Goal: Navigation & Orientation: Find specific page/section

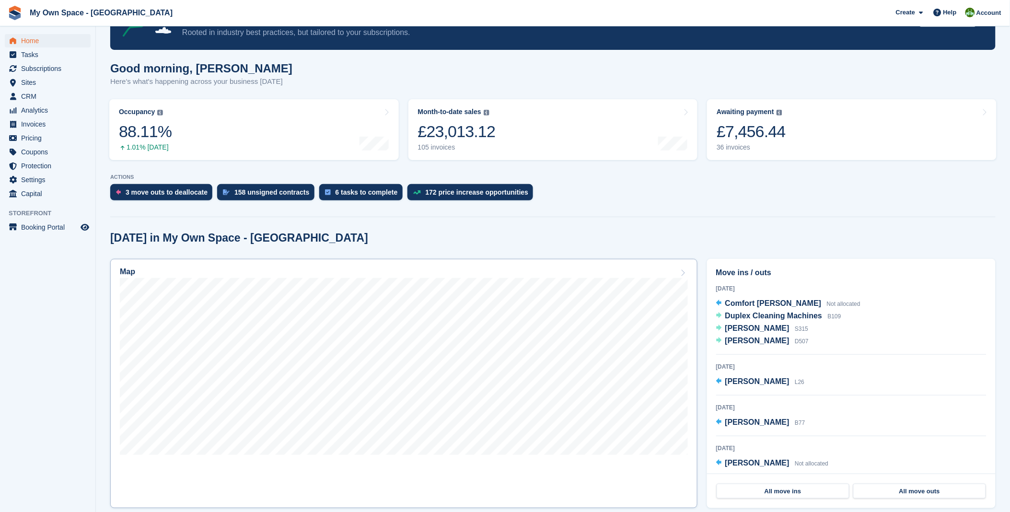
scroll to position [106, 0]
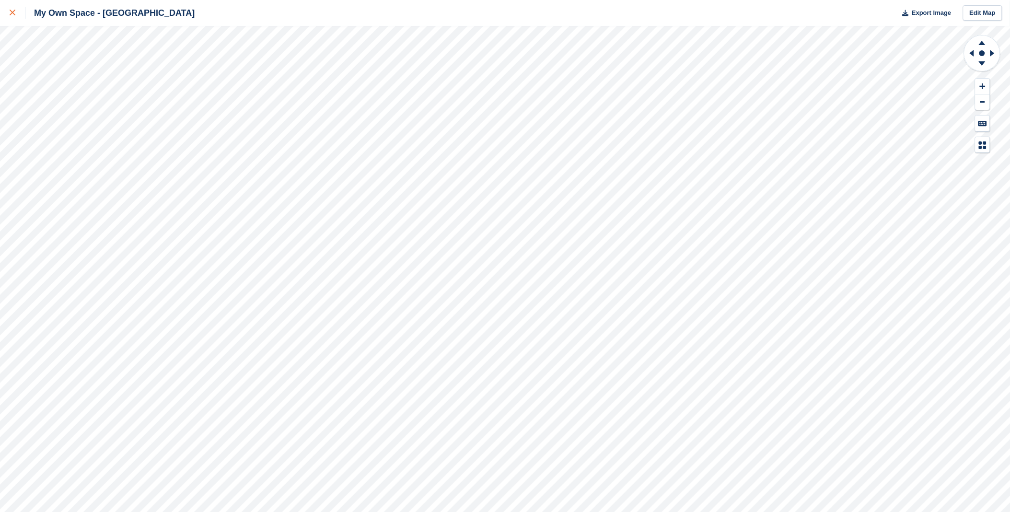
click at [13, 13] on icon at bounding box center [13, 13] width 6 height 6
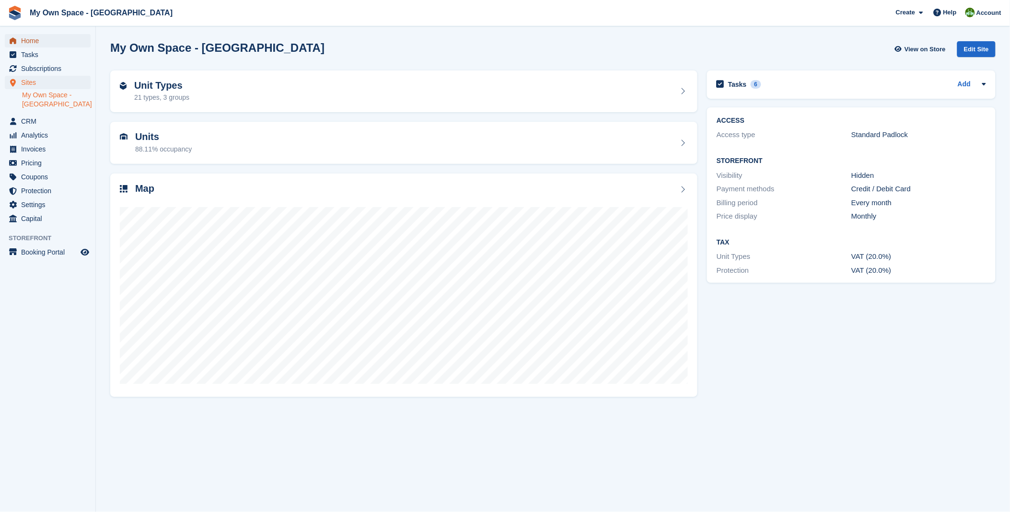
click at [36, 38] on span "Home" at bounding box center [50, 40] width 58 height 13
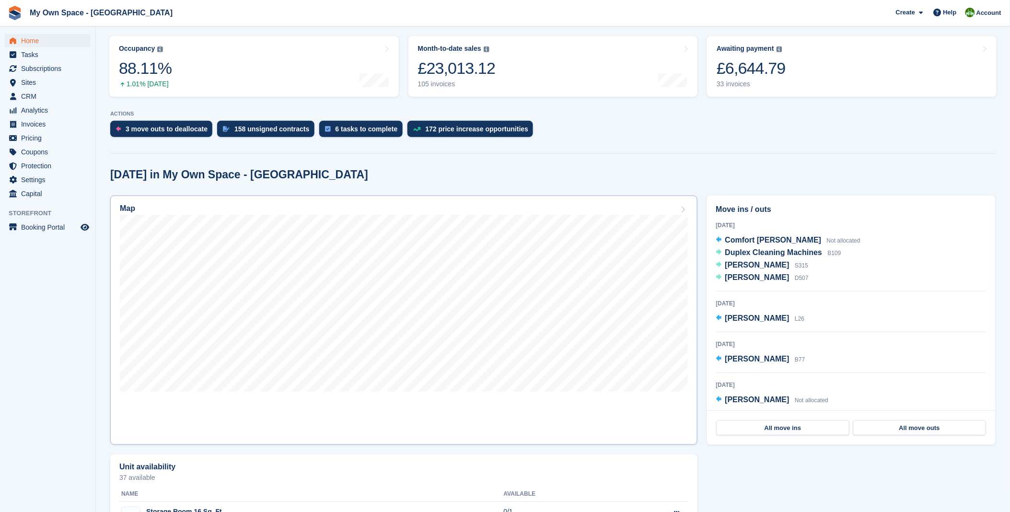
scroll to position [106, 0]
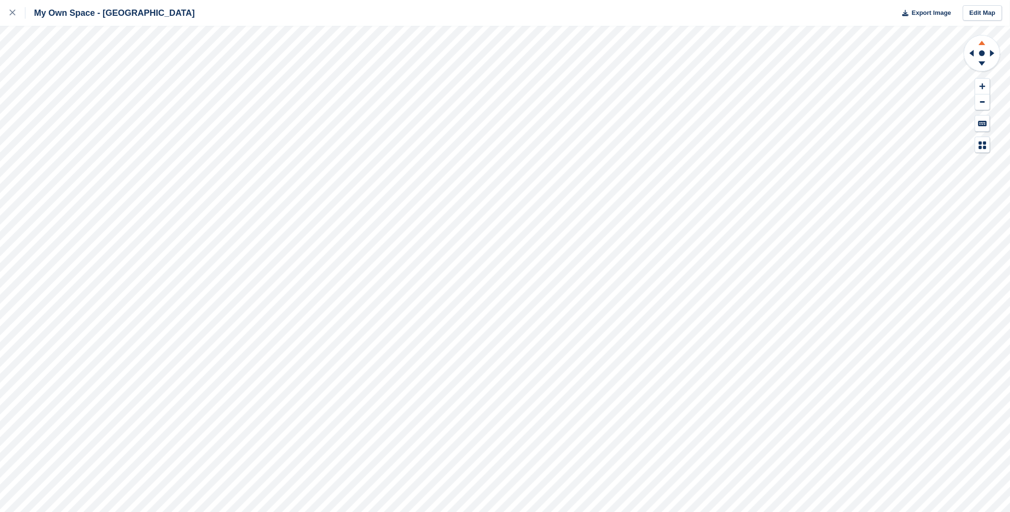
click at [978, 46] on icon at bounding box center [981, 41] width 25 height 12
click at [978, 58] on rect at bounding box center [982, 53] width 12 height 12
click at [13, 13] on icon at bounding box center [13, 13] width 6 height 6
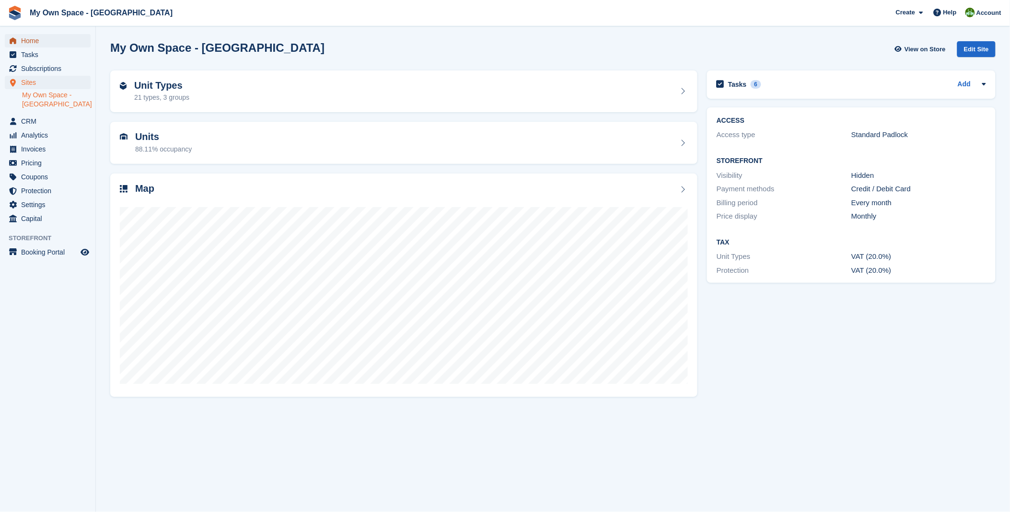
click at [37, 39] on span "Home" at bounding box center [50, 40] width 58 height 13
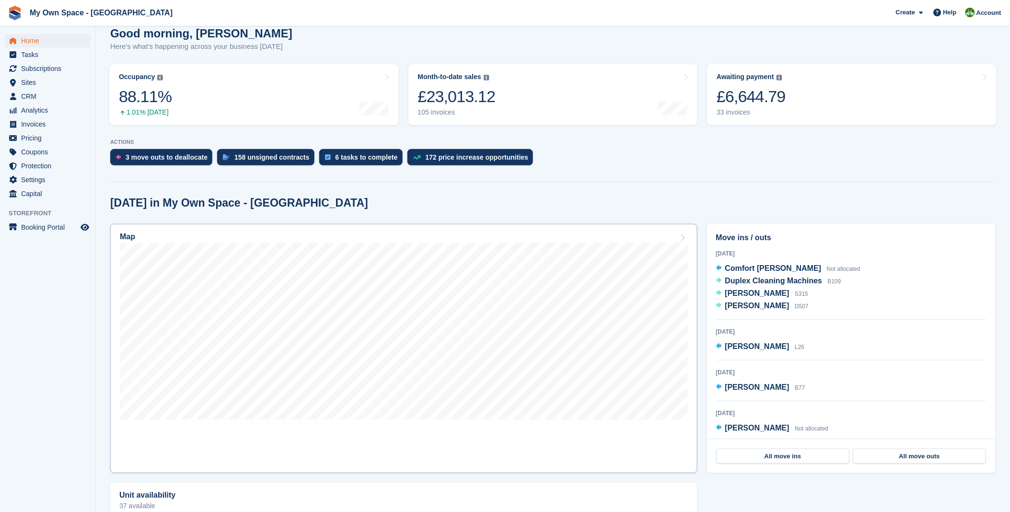
scroll to position [106, 0]
